Goal: Information Seeking & Learning: Check status

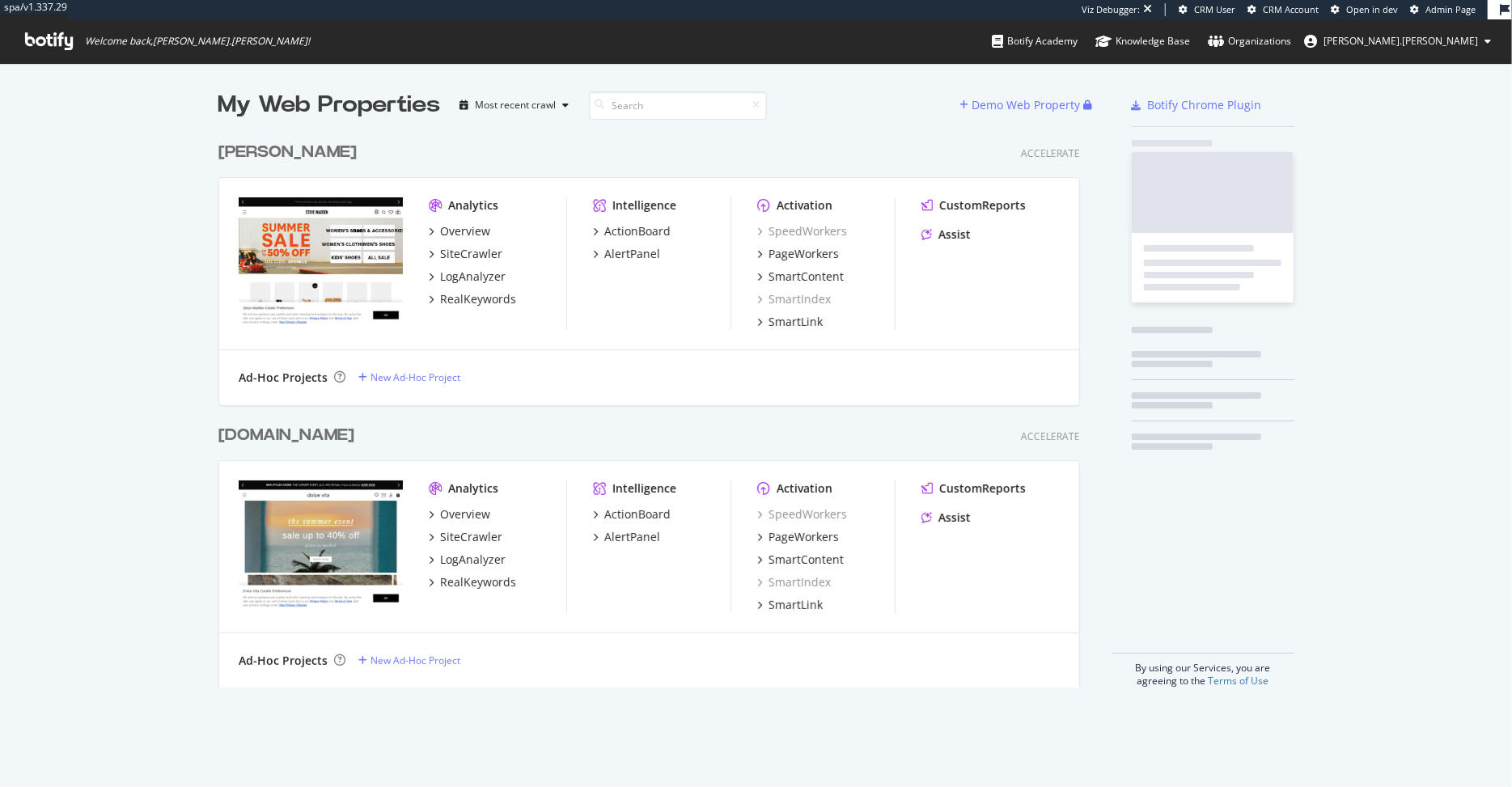
scroll to position [566, 874]
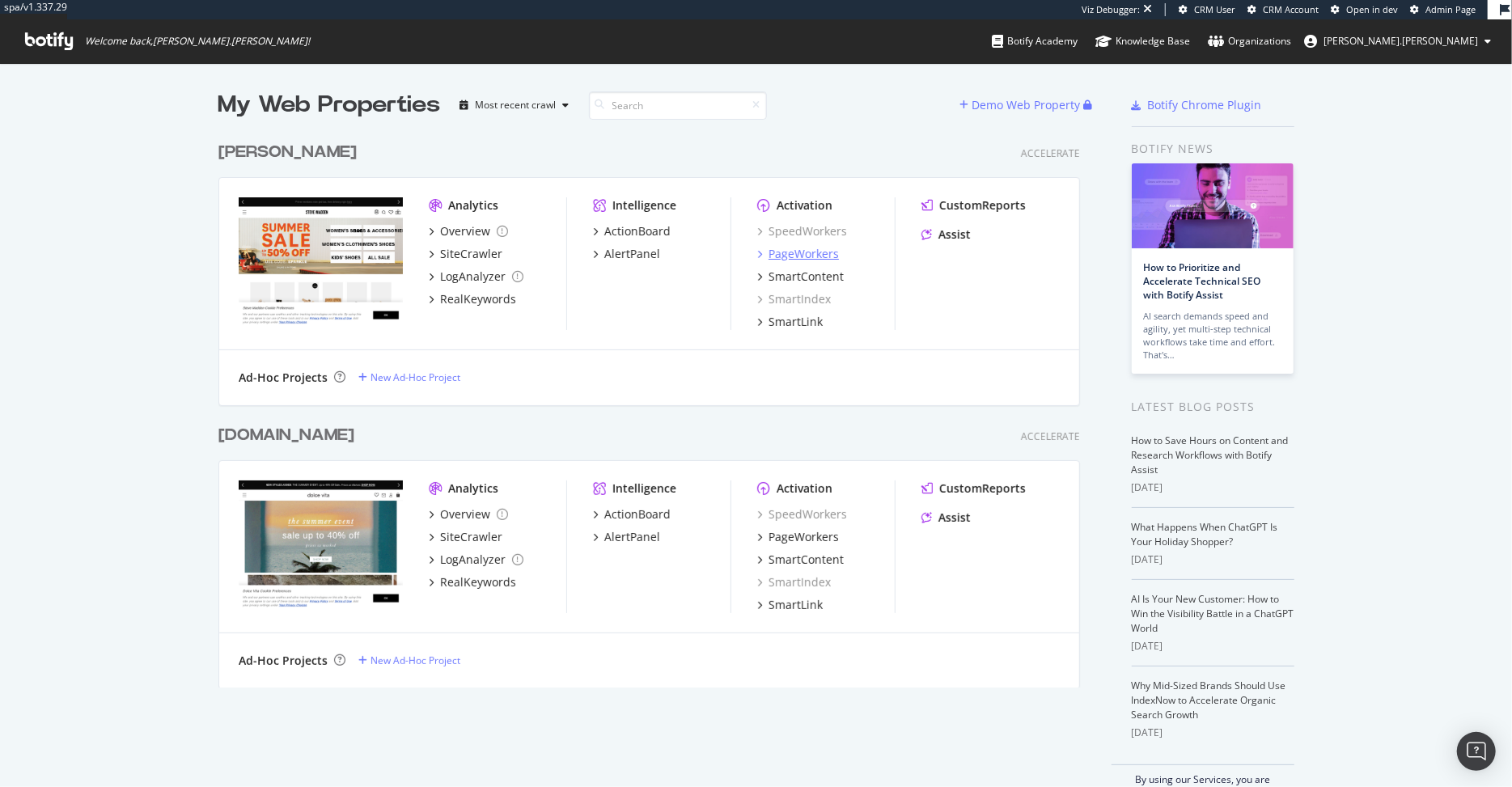
click at [821, 252] on div "PageWorkers" at bounding box center [803, 254] width 70 height 16
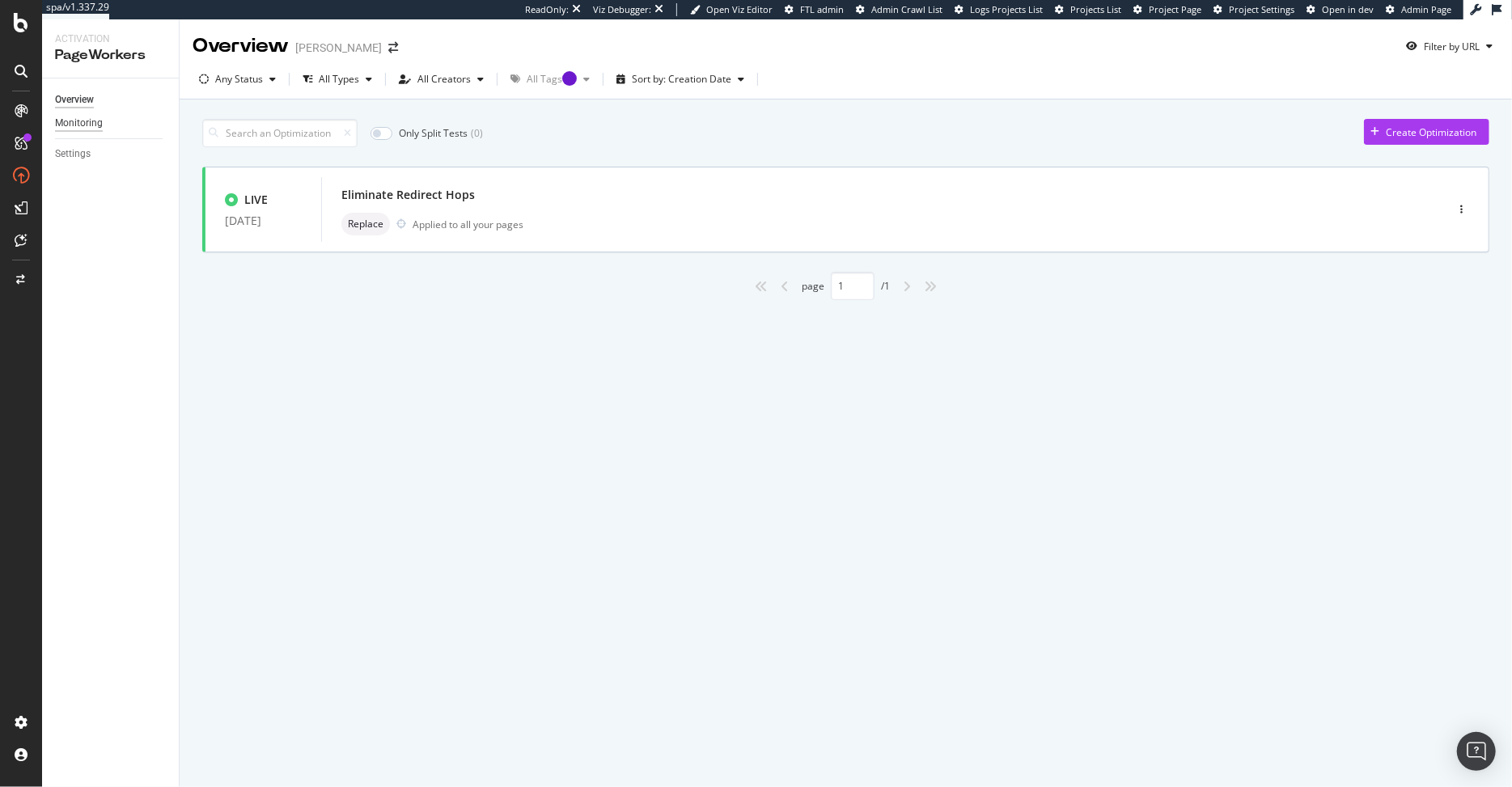
click at [96, 122] on div "Monitoring" at bounding box center [78, 123] width 47 height 17
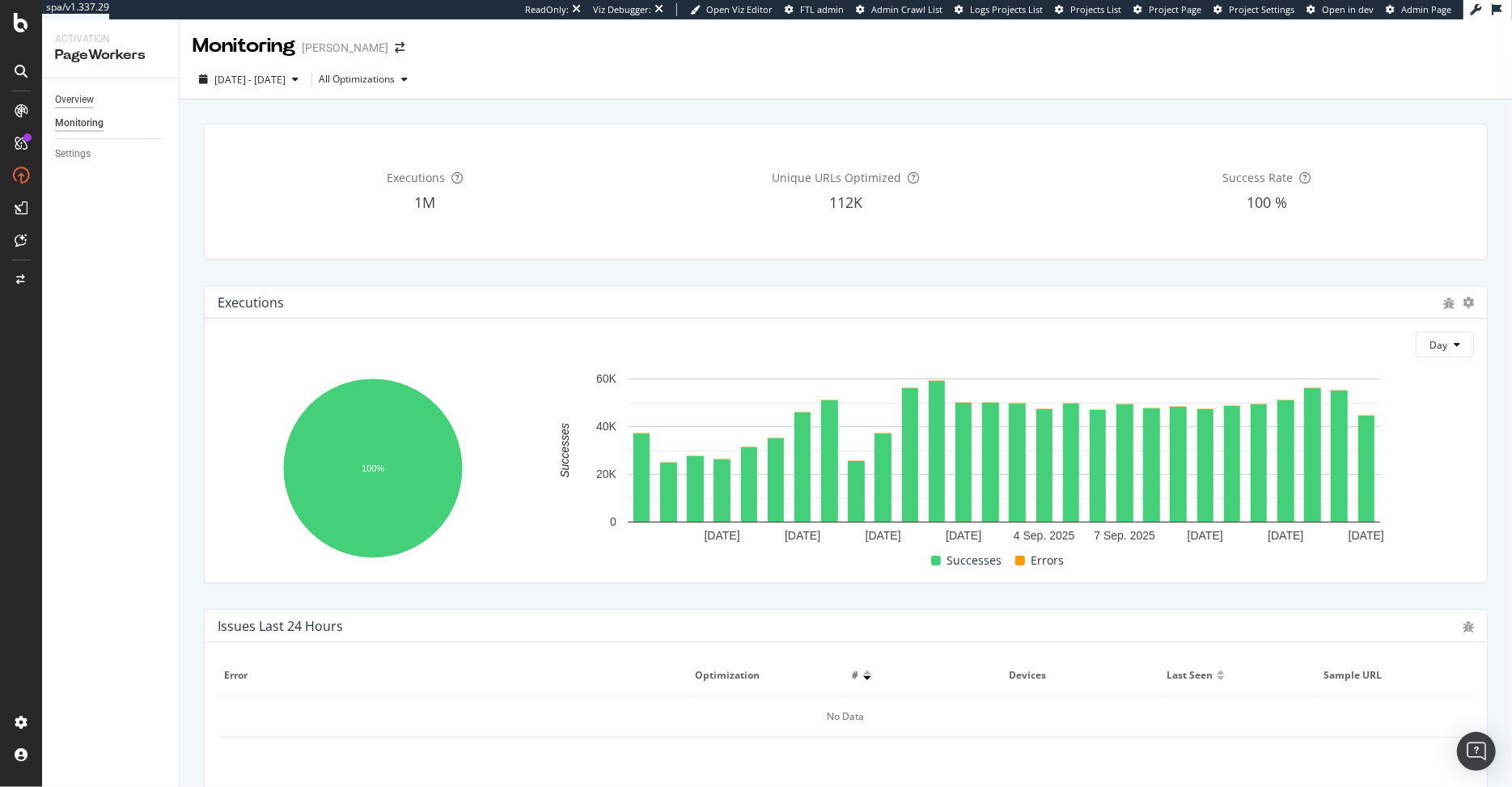
click at [71, 101] on div "Overview" at bounding box center [74, 100] width 39 height 17
